Goal: Task Accomplishment & Management: Complete application form

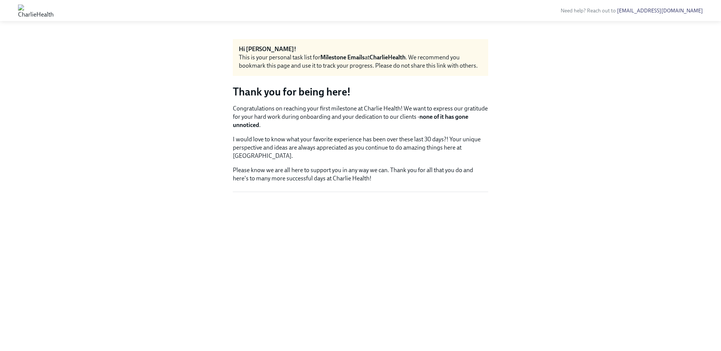
click at [306, 211] on div "Hi Jennifer! This is your personal task list for Milestone Emails at CharlieHea…" at bounding box center [360, 186] width 255 height 294
click at [346, 74] on div "Hi Jennifer! This is your personal task list for Milestone Emails at CharlieHea…" at bounding box center [360, 57] width 255 height 37
click at [343, 58] on strong "Milestone Emails" at bounding box center [342, 57] width 44 height 7
click at [397, 54] on strong "CharlieHealth" at bounding box center [388, 57] width 36 height 7
click at [433, 117] on strong "none of it has gone unnoticed" at bounding box center [350, 120] width 235 height 15
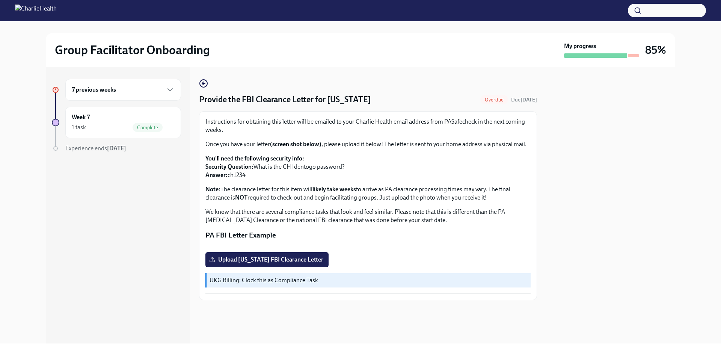
scroll to position [95, 0]
click at [270, 263] on span "Upload [US_STATE] FBI Clearance Letter" at bounding box center [267, 260] width 113 height 8
click at [0, 0] on input "Upload [US_STATE] FBI Clearance Letter" at bounding box center [0, 0] width 0 height 0
click at [272, 267] on label "Upload [US_STATE] FBI Clearance Letter" at bounding box center [266, 259] width 123 height 15
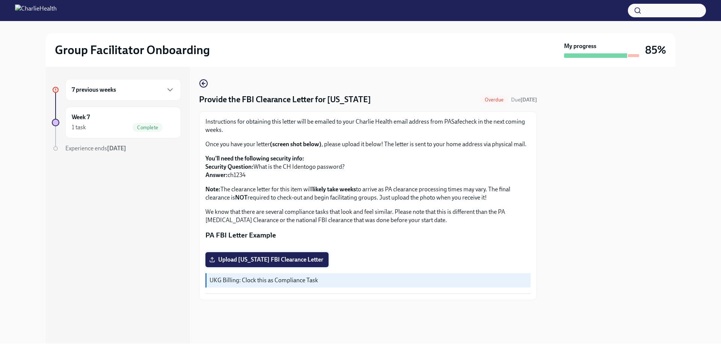
click at [0, 0] on input "Upload [US_STATE] FBI Clearance Letter" at bounding box center [0, 0] width 0 height 0
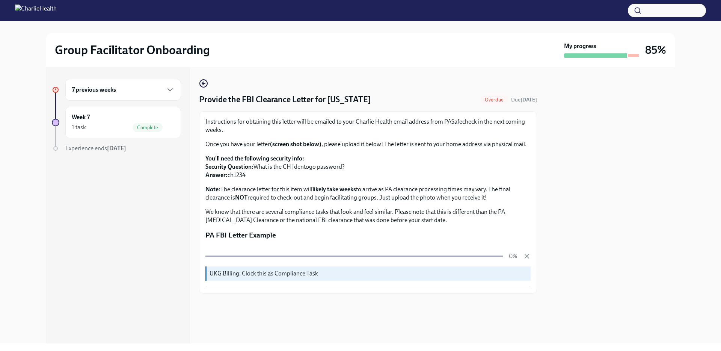
scroll to position [89, 0]
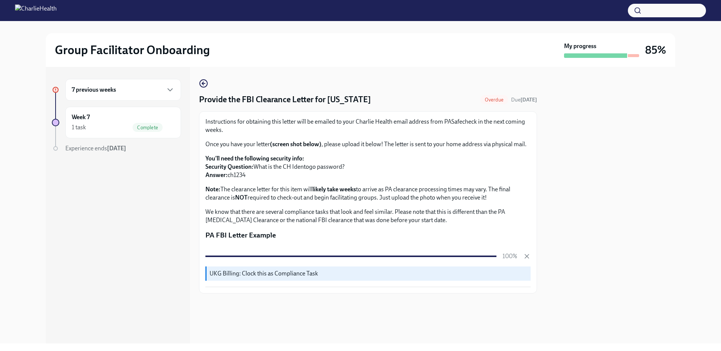
click at [106, 90] on h6 "7 previous weeks" at bounding box center [94, 90] width 44 height 8
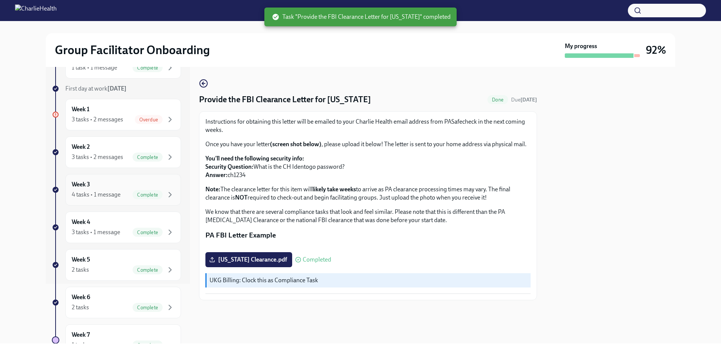
scroll to position [0, 0]
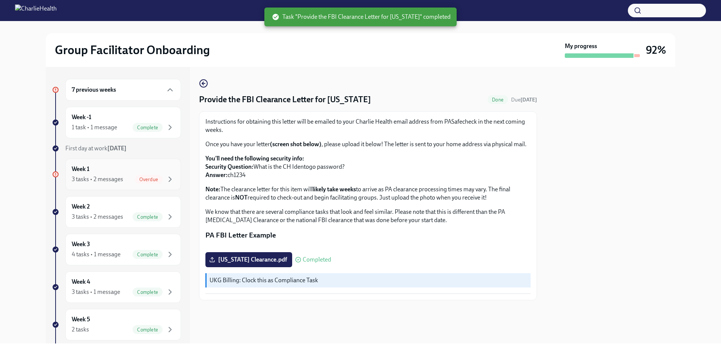
click at [104, 170] on div "Week 1 3 tasks • 2 messages Overdue" at bounding box center [123, 174] width 103 height 19
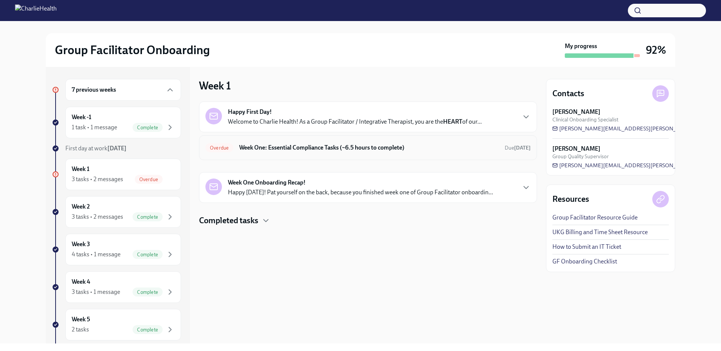
click at [265, 150] on h6 "Week One: Essential Compliance Tasks (~6.5 hours to complete)" at bounding box center [369, 147] width 260 height 8
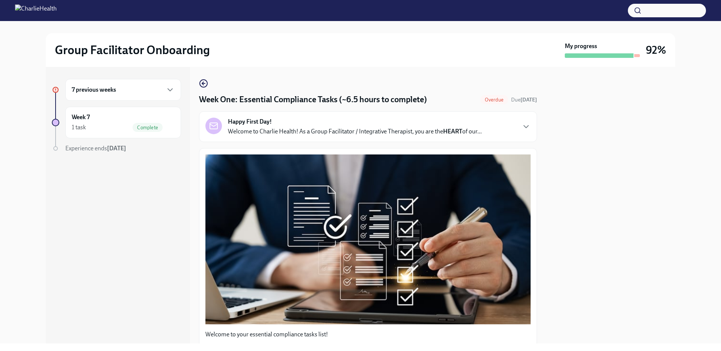
click at [488, 98] on span "Overdue" at bounding box center [494, 100] width 28 height 6
click at [521, 100] on strong "[DATE]" at bounding box center [529, 100] width 17 height 6
drag, startPoint x: 169, startPoint y: 206, endPoint x: 95, endPoint y: 170, distance: 82.3
click at [169, 205] on div "7 previous weeks Week 7 1 task Complete Experience ends [DATE]" at bounding box center [118, 205] width 144 height 276
click at [162, 91] on div "7 previous weeks" at bounding box center [123, 89] width 103 height 9
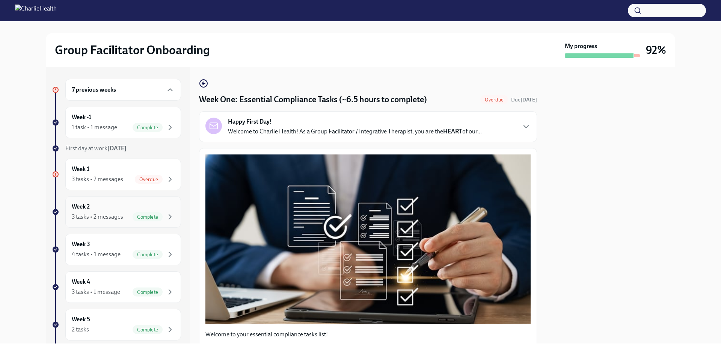
scroll to position [116, 0]
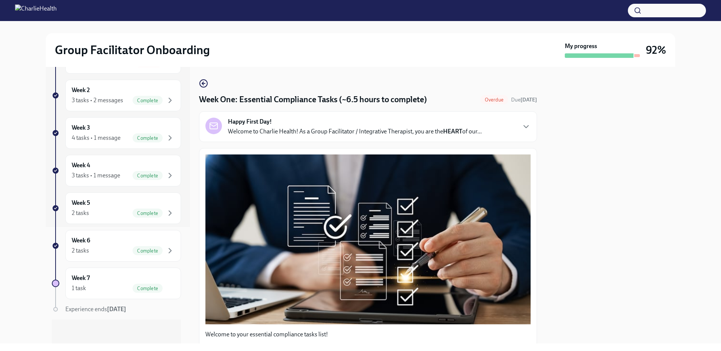
click at [14, 284] on div "7 previous weeks Week -1 1 task • 1 message Complete First day at work [DATE] W…" at bounding box center [360, 205] width 697 height 276
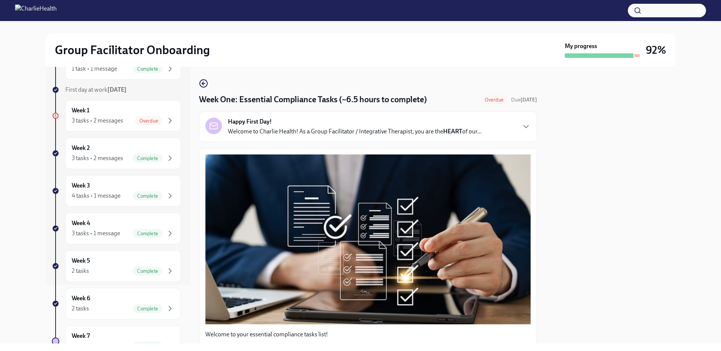
scroll to position [0, 0]
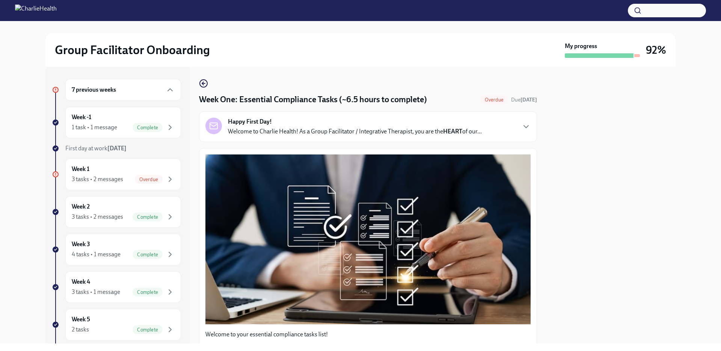
click at [616, 147] on div at bounding box center [610, 205] width 129 height 276
click at [639, 58] on div "Group Facilitator Onboarding My progress 92%" at bounding box center [360, 50] width 629 height 34
click at [520, 94] on div "Week One: Essential Compliance Tasks (~6.5 hours to complete) Overdue Due [DATE]" at bounding box center [368, 99] width 338 height 11
drag, startPoint x: 478, startPoint y: 97, endPoint x: 402, endPoint y: 100, distance: 75.9
click at [480, 97] on span "Overdue" at bounding box center [494, 100] width 28 height 6
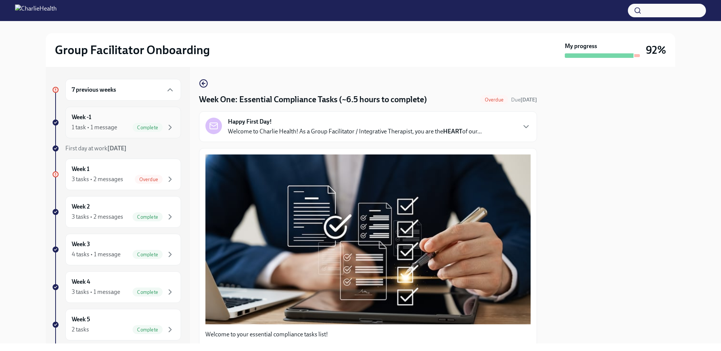
click at [116, 129] on div "1 task • 1 message" at bounding box center [94, 127] width 45 height 8
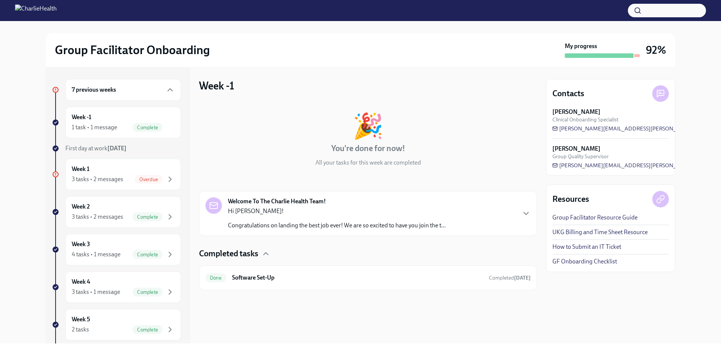
click at [120, 101] on div "7 previous weeks Week -1 1 task • 1 message Complete First day at work [DATE] W…" at bounding box center [116, 269] width 129 height 381
click at [116, 89] on h6 "7 previous weeks" at bounding box center [94, 90] width 44 height 8
